Goal: Check status: Check status

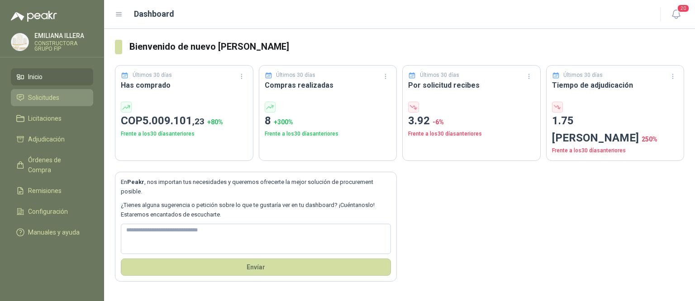
click at [53, 99] on span "Solicitudes" at bounding box center [43, 98] width 31 height 10
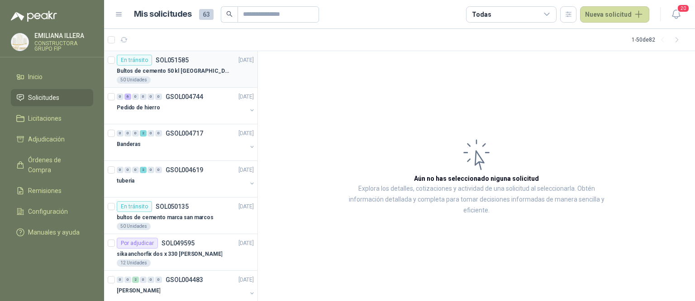
click at [178, 78] on div "50 Unidades" at bounding box center [185, 79] width 137 height 7
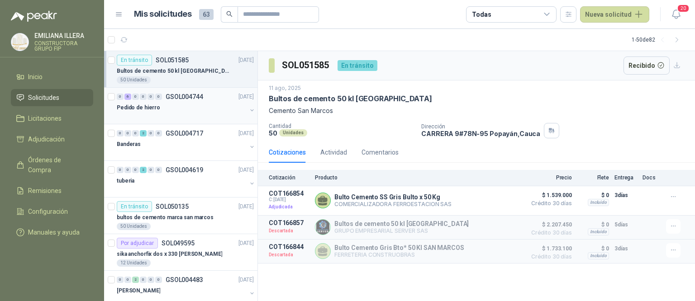
click at [179, 119] on div at bounding box center [182, 116] width 130 height 7
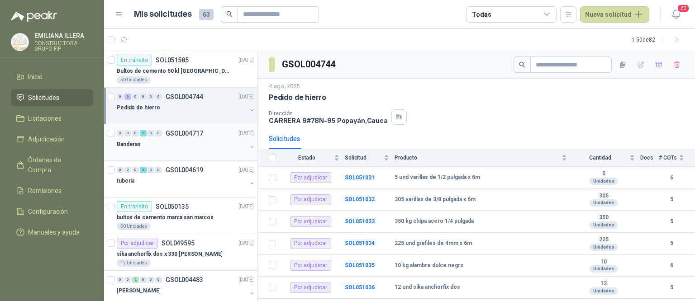
click at [174, 155] on div at bounding box center [182, 153] width 130 height 7
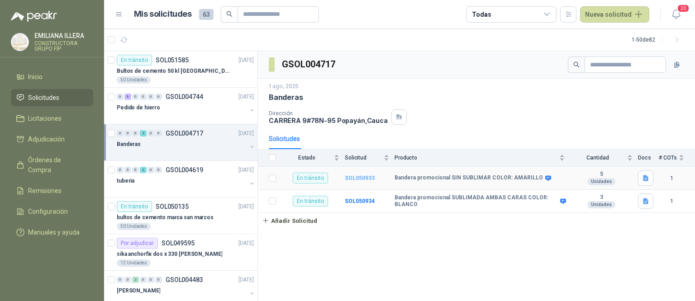
click at [351, 178] on b "SOL050933" at bounding box center [360, 178] width 30 height 6
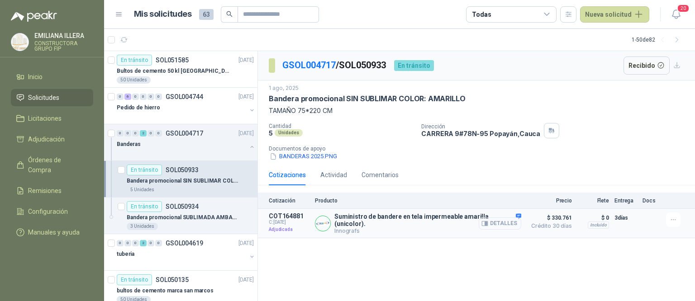
click at [351, 225] on button "Detalles" at bounding box center [500, 224] width 43 height 12
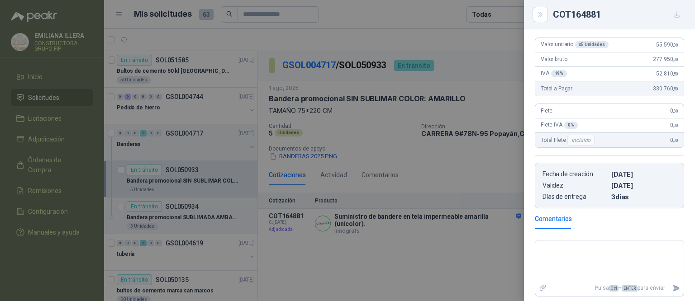
scroll to position [223, 0]
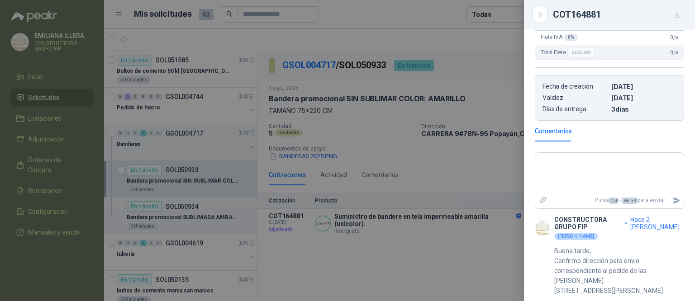
click at [351, 261] on p "Buena tarde, Confirmo dirección para envio correspondiente al pedido de las [PE…" at bounding box center [619, 271] width 130 height 50
click at [351, 184] on div at bounding box center [347, 150] width 695 height 301
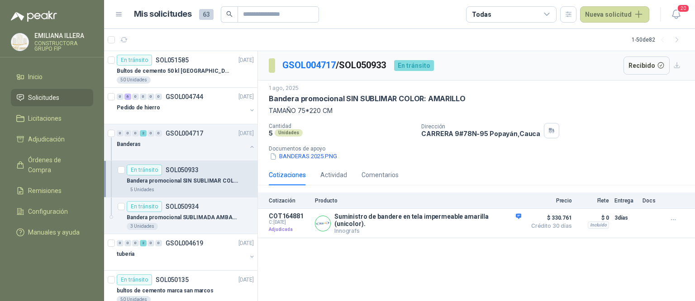
click at [59, 95] on span "Solicitudes" at bounding box center [43, 98] width 31 height 10
